Goal: Information Seeking & Learning: Stay updated

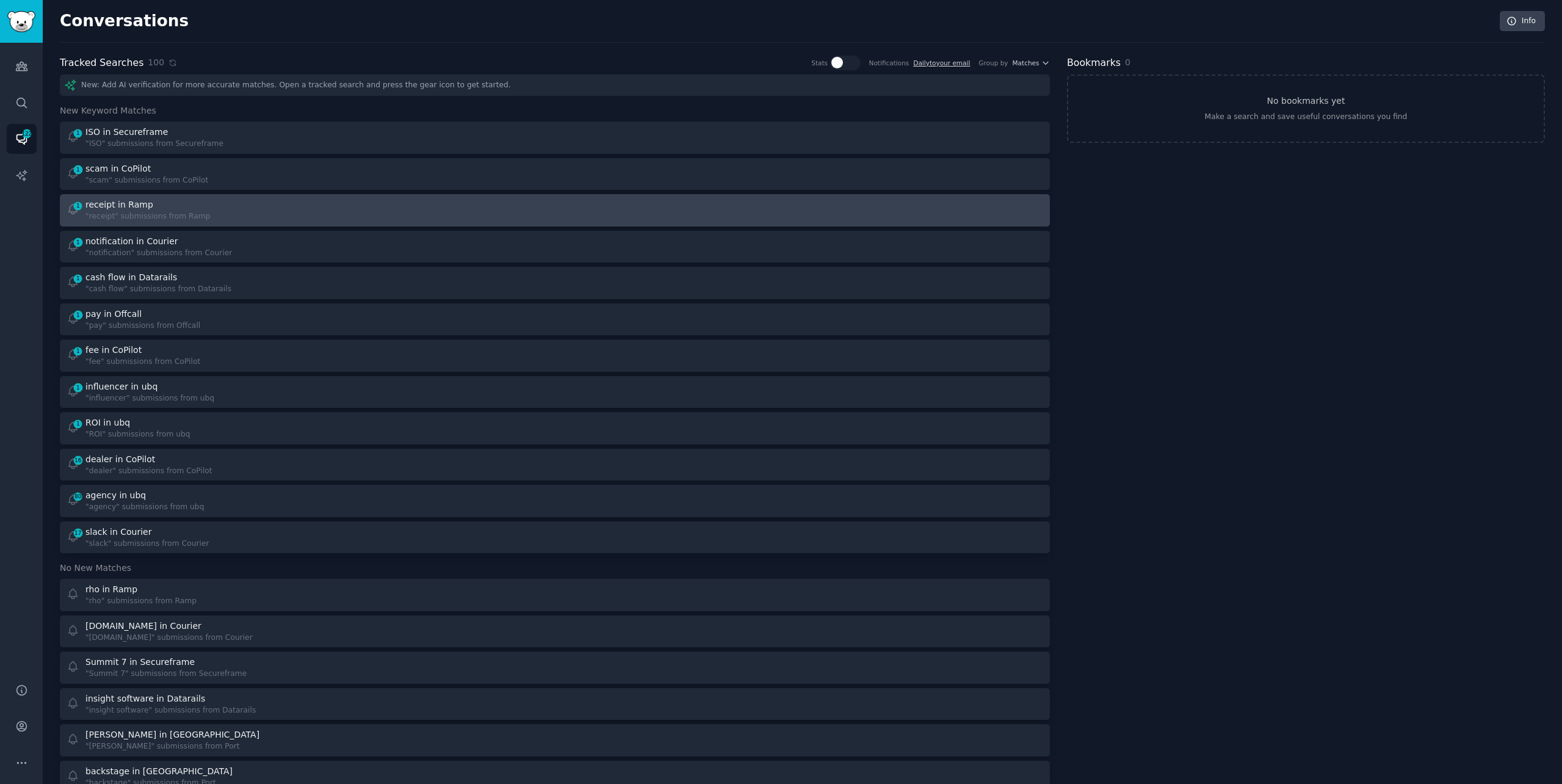
click at [152, 206] on div "receipt in Ramp" at bounding box center [148, 204] width 125 height 13
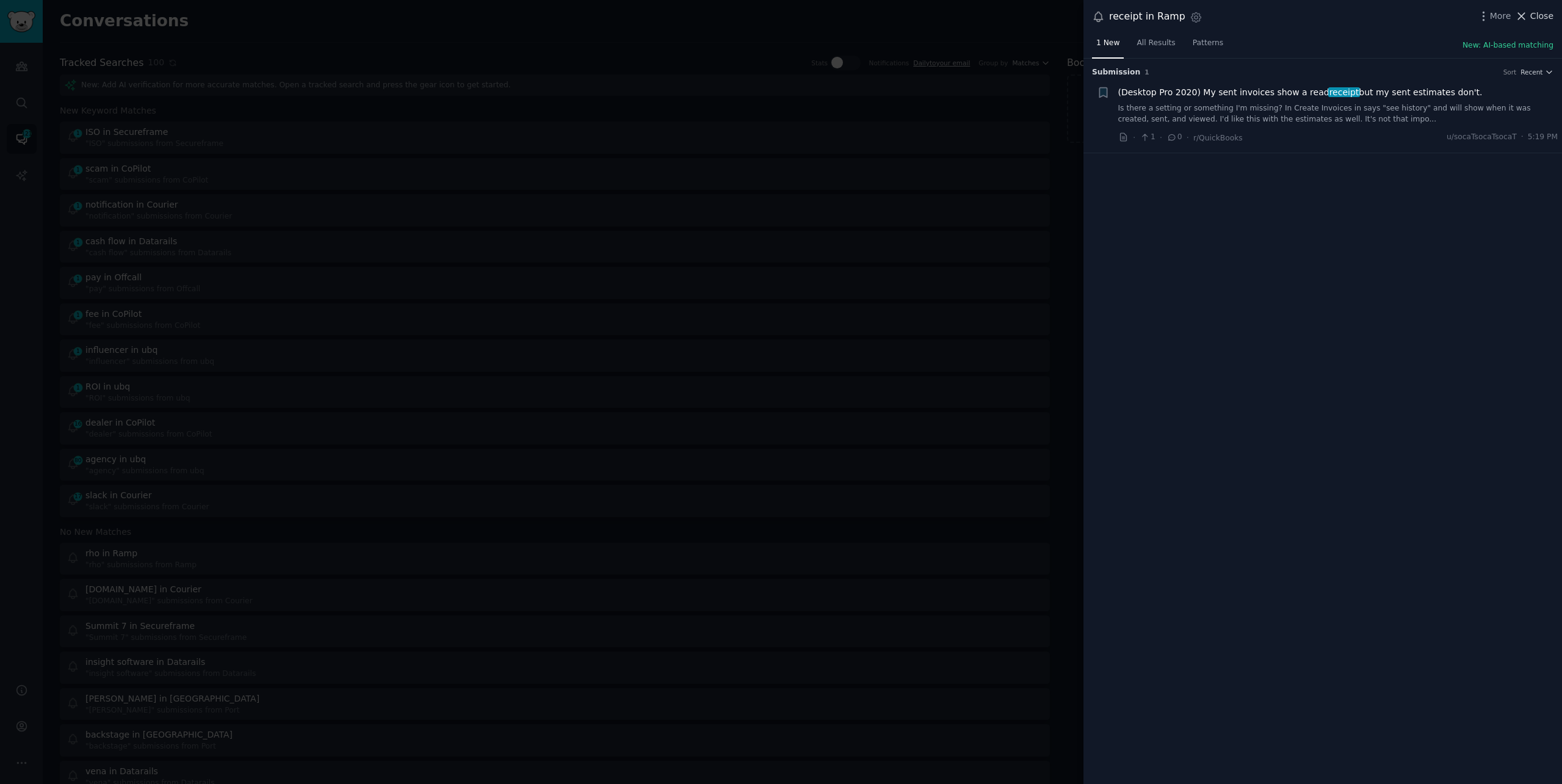
click at [1535, 22] on span "Close" at bounding box center [1542, 16] width 23 height 13
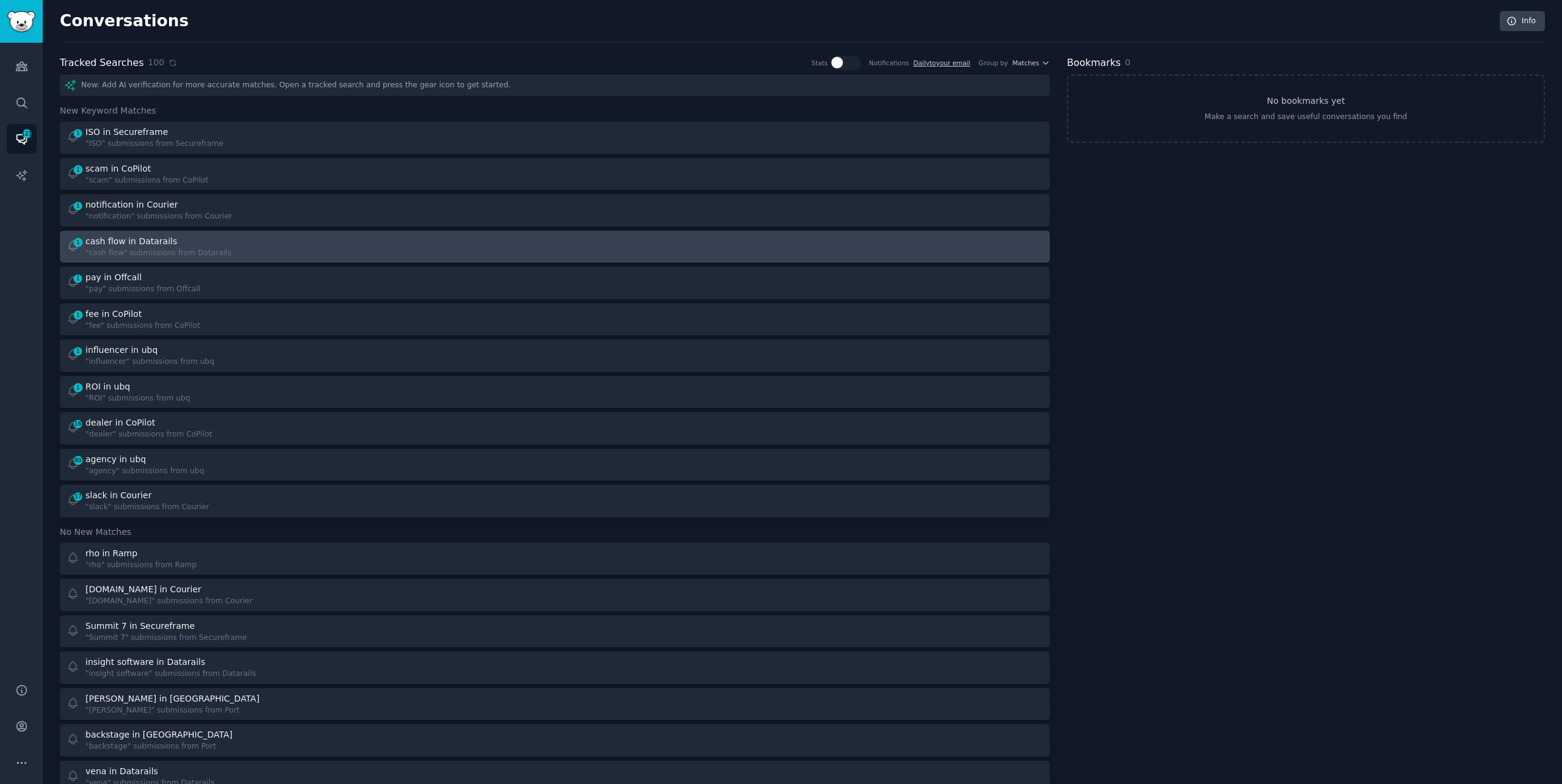
click at [497, 250] on div "1 cash flow in Datarails "cash flow" submissions from Datarails" at bounding box center [306, 247] width 480 height 24
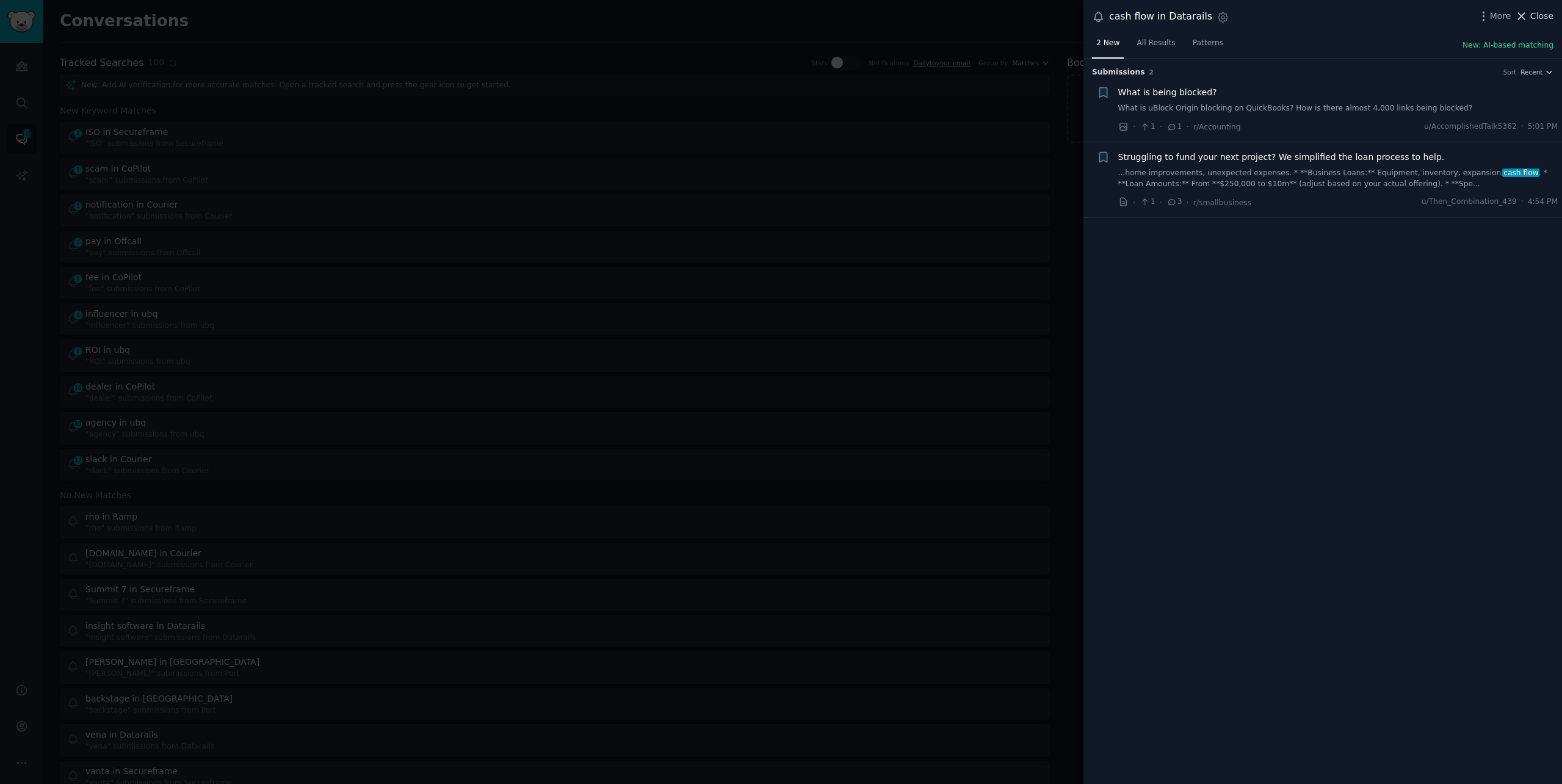
click at [1552, 11] on span "Close" at bounding box center [1542, 16] width 23 height 13
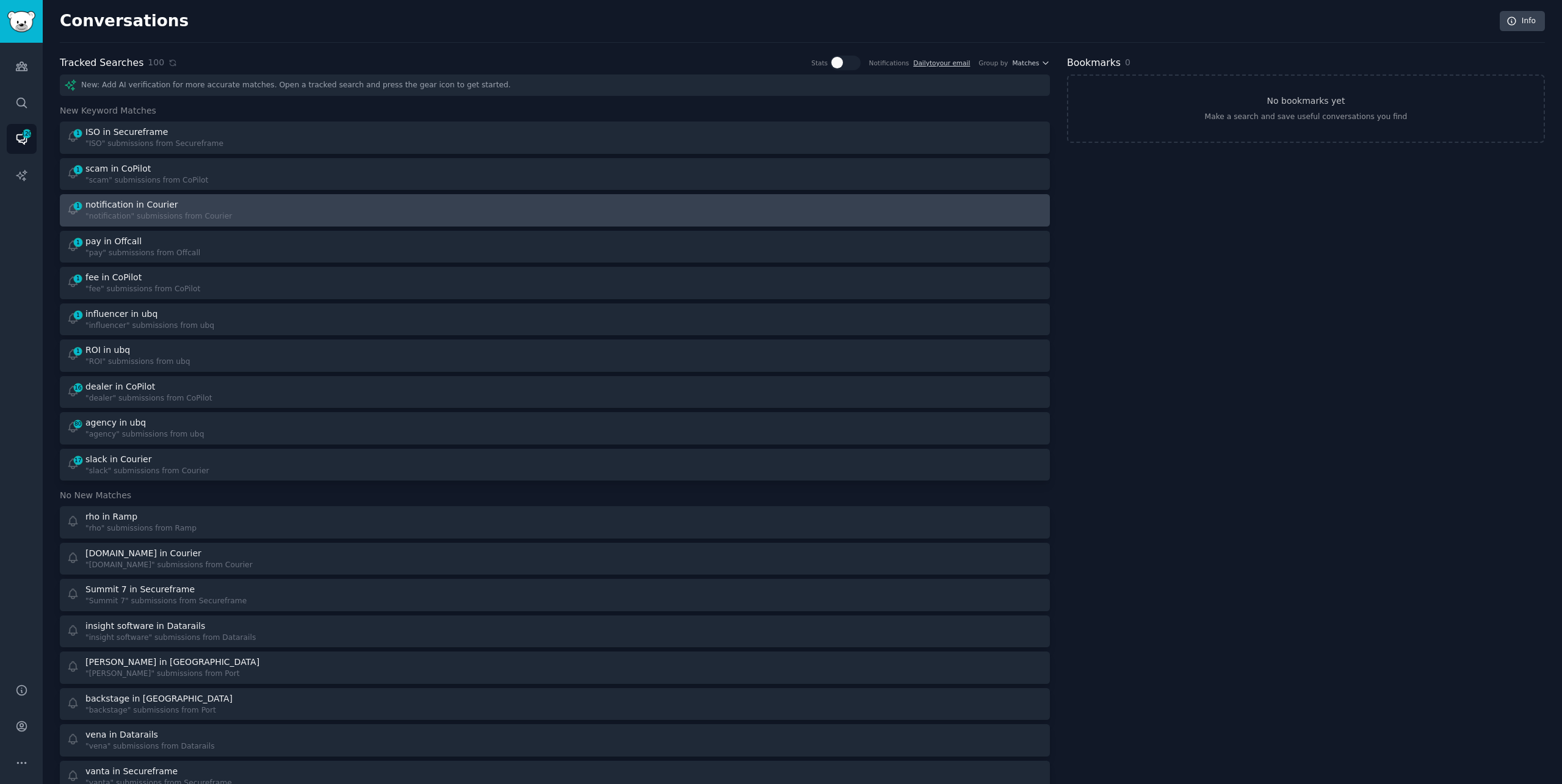
click at [204, 201] on div "notification in Courier" at bounding box center [158, 204] width 146 height 13
